Goal: Task Accomplishment & Management: Complete application form

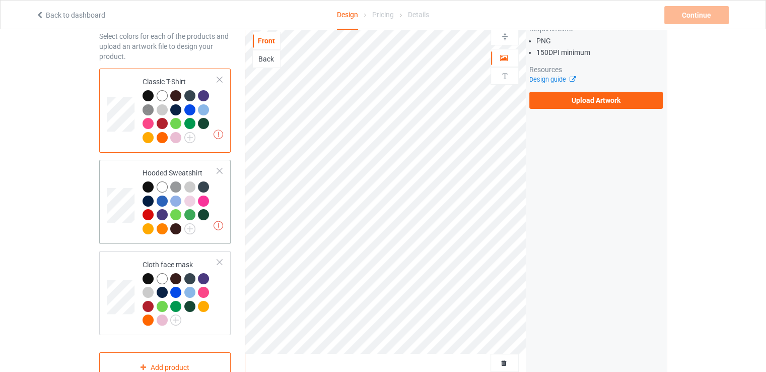
scroll to position [50, 0]
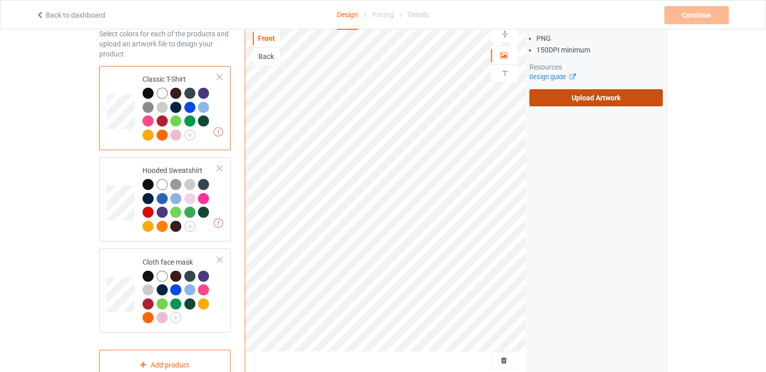
drag, startPoint x: 259, startPoint y: 44, endPoint x: 590, endPoint y: 97, distance: 335.7
click at [590, 97] on label "Upload Artwork" at bounding box center [597, 97] width 134 height 17
click at [0, 0] on input "Upload Artwork" at bounding box center [0, 0] width 0 height 0
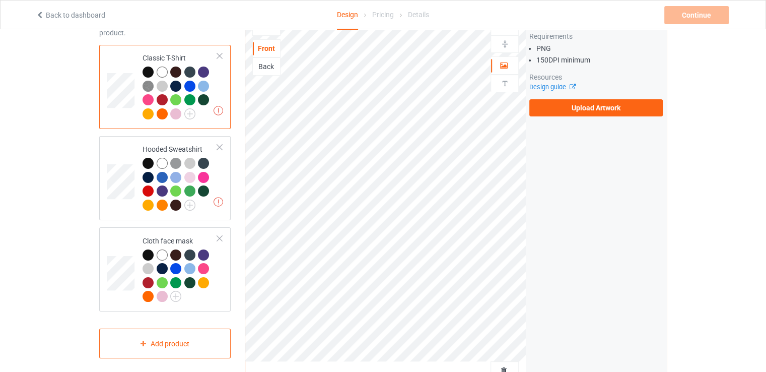
scroll to position [0, 0]
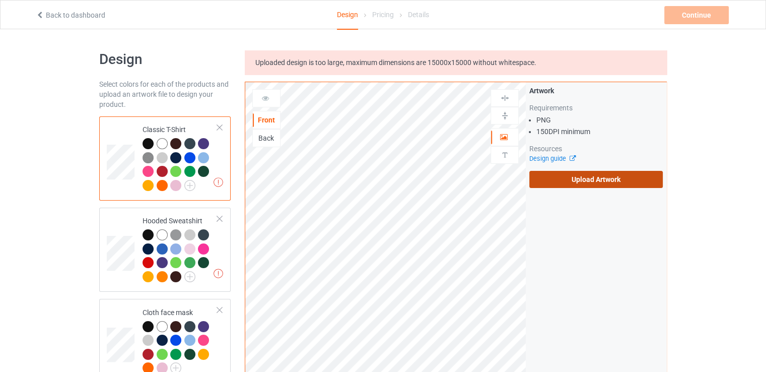
click at [589, 173] on label "Upload Artwork" at bounding box center [597, 179] width 134 height 17
click at [0, 0] on input "Upload Artwork" at bounding box center [0, 0] width 0 height 0
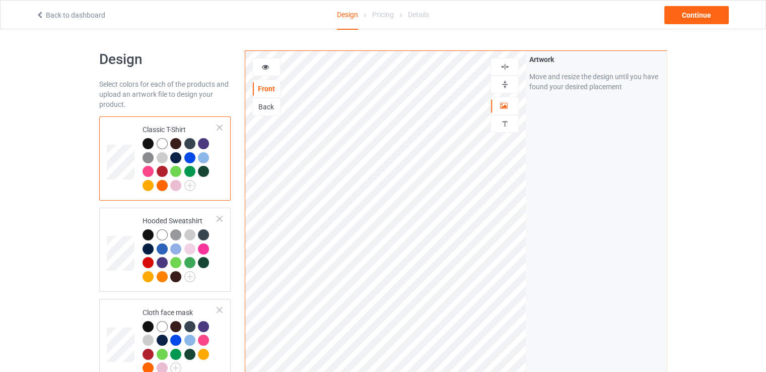
click at [603, 163] on div "Artwork Move and resize the design until you have found your desired placement" at bounding box center [596, 242] width 141 height 383
click at [155, 229] on div at bounding box center [150, 236] width 14 height 14
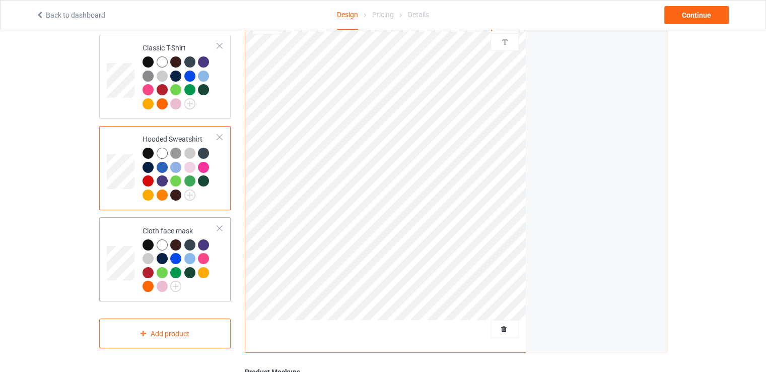
scroll to position [101, 0]
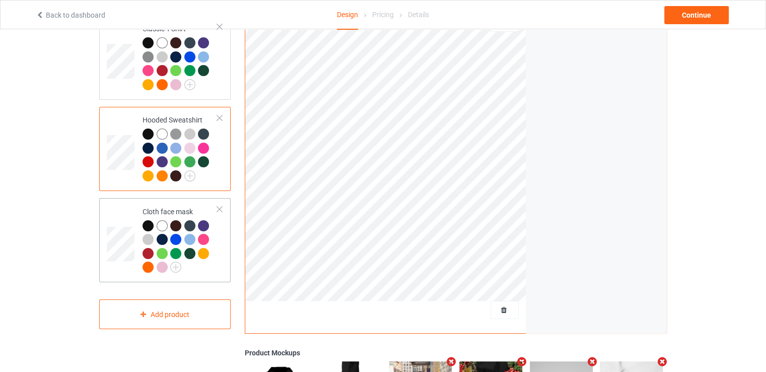
click at [224, 208] on div "Cloth face mask" at bounding box center [164, 240] width 131 height 84
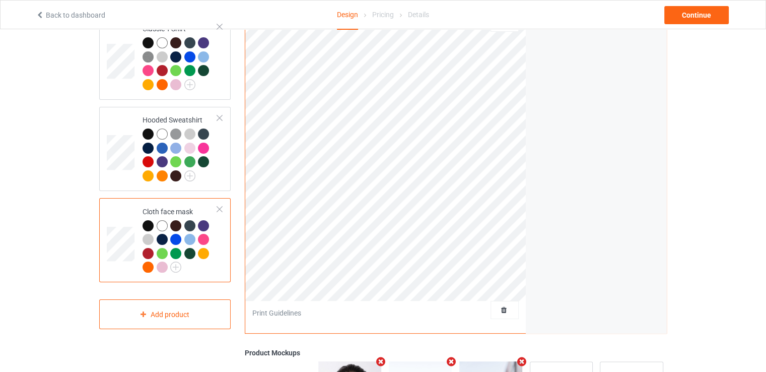
click at [222, 209] on div at bounding box center [219, 209] width 7 height 7
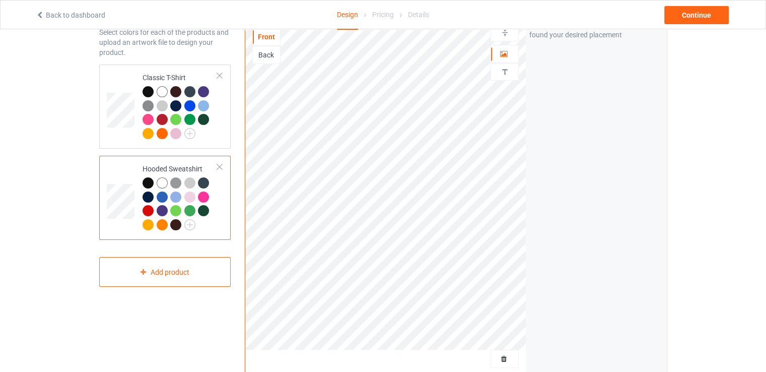
scroll to position [50, 0]
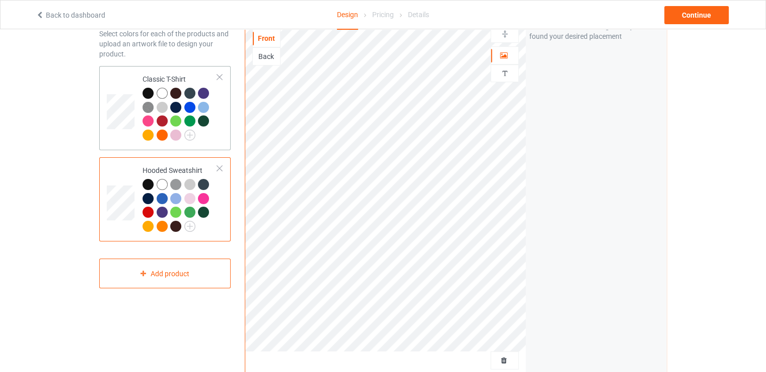
click at [140, 113] on td "Classic T-Shirt" at bounding box center [180, 108] width 86 height 76
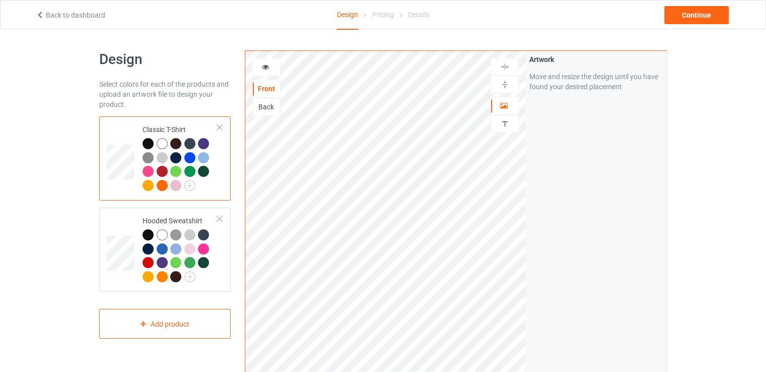
click at [267, 71] on div at bounding box center [266, 67] width 27 height 10
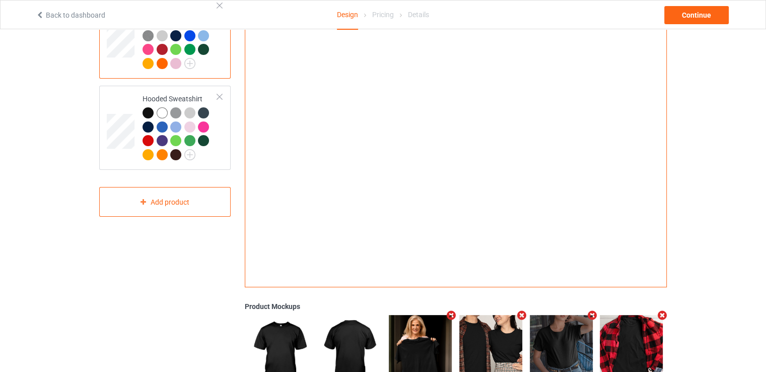
scroll to position [103, 0]
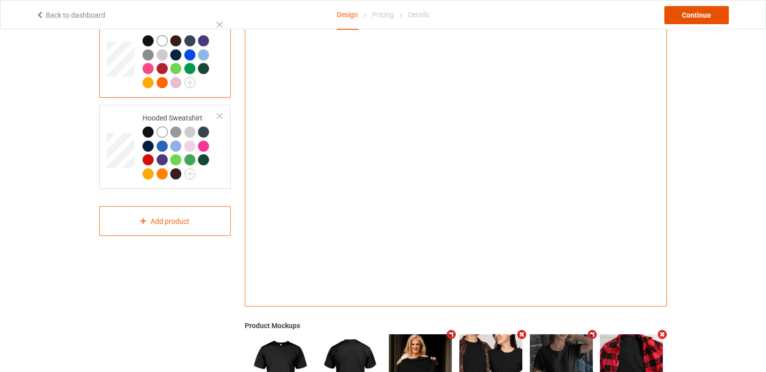
click at [715, 20] on div "Continue" at bounding box center [697, 15] width 64 height 18
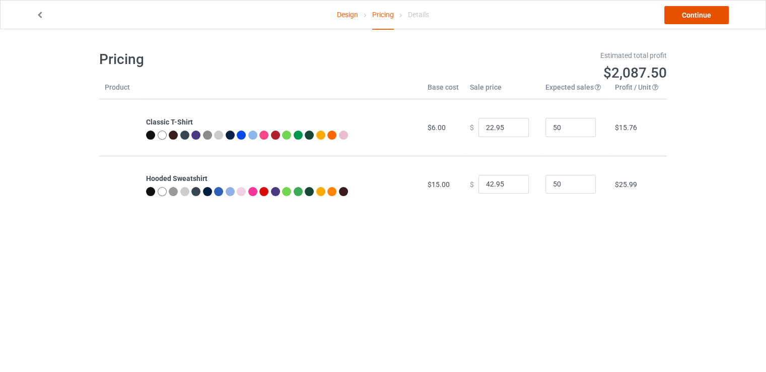
click at [697, 18] on link "Continue" at bounding box center [697, 15] width 64 height 18
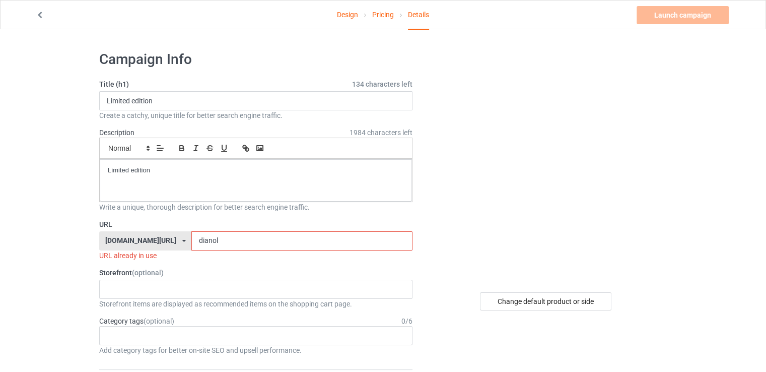
drag, startPoint x: 232, startPoint y: 240, endPoint x: 135, endPoint y: 258, distance: 98.5
click at [135, 258] on div "URL [DOMAIN_NAME][URL] [DOMAIN_NAME][URL] 587d0d41cee36fd012c64a69 dianol URL a…" at bounding box center [255, 239] width 313 height 41
type input "charliie"
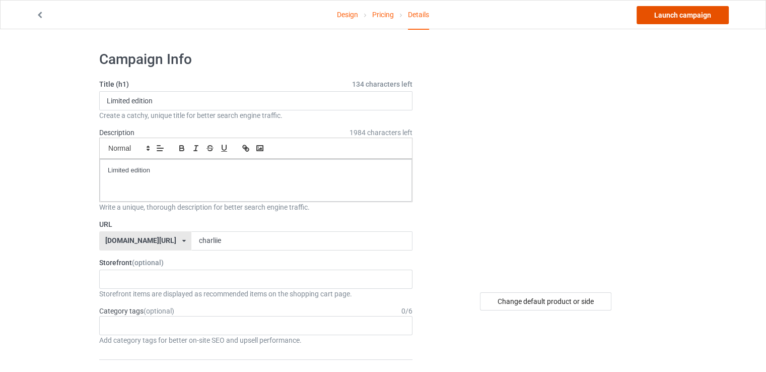
click at [671, 19] on link "Launch campaign" at bounding box center [683, 15] width 92 height 18
